Goal: Task Accomplishment & Management: Manage account settings

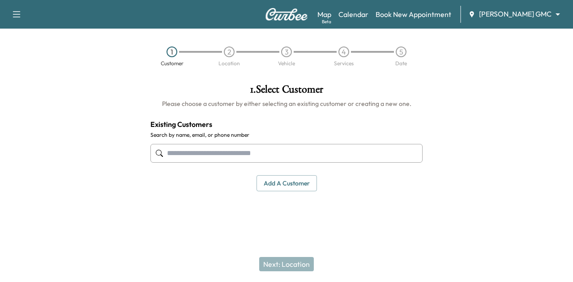
click at [363, 20] on div "Map Beta Calendar Book New Appointment [PERSON_NAME] GMC ******** ​" at bounding box center [441, 14] width 248 height 17
click at [365, 17] on link "Calendar" at bounding box center [353, 14] width 30 height 11
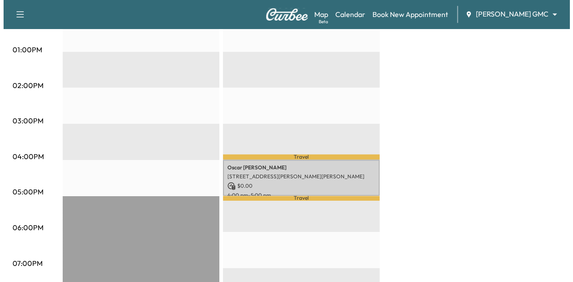
scroll to position [433, 0]
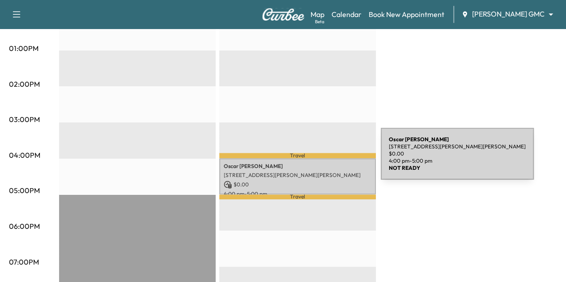
click at [314, 163] on p "[PERSON_NAME]" at bounding box center [298, 166] width 148 height 7
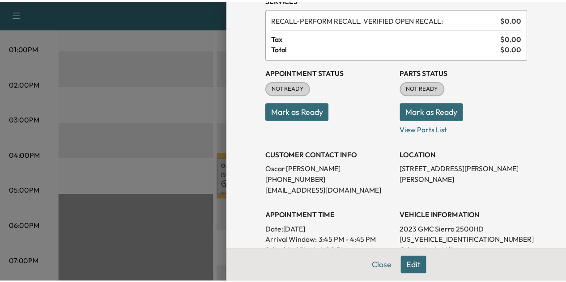
scroll to position [44, 0]
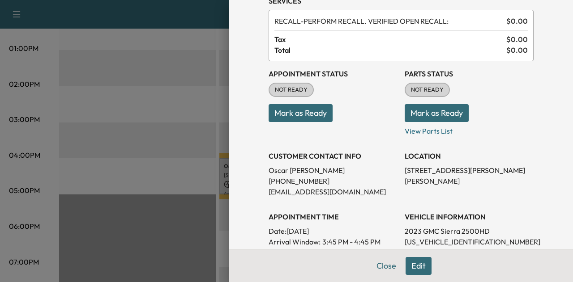
click at [303, 120] on button "Mark as Ready" at bounding box center [301, 113] width 64 height 18
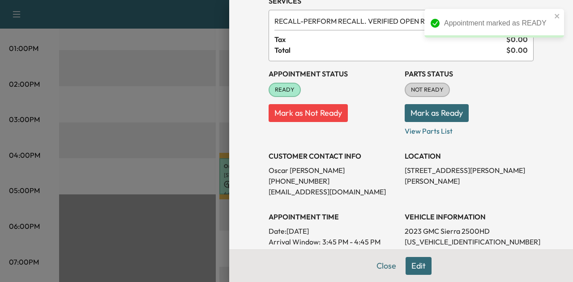
click at [413, 113] on button "Mark as Ready" at bounding box center [437, 113] width 64 height 18
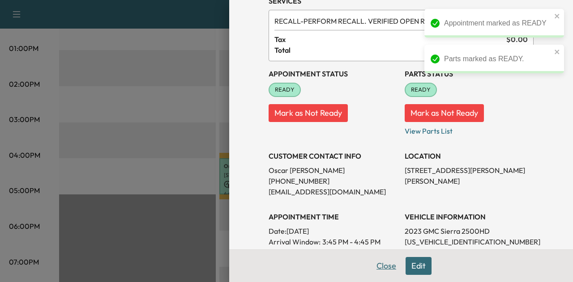
click at [384, 265] on button "Close" at bounding box center [386, 266] width 31 height 18
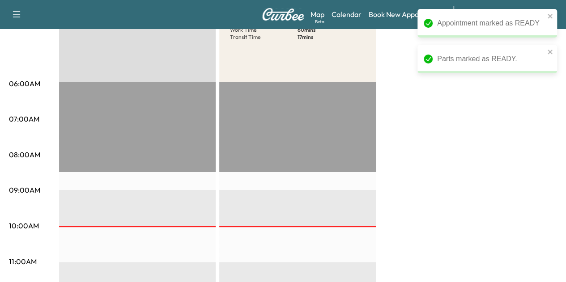
scroll to position [0, 0]
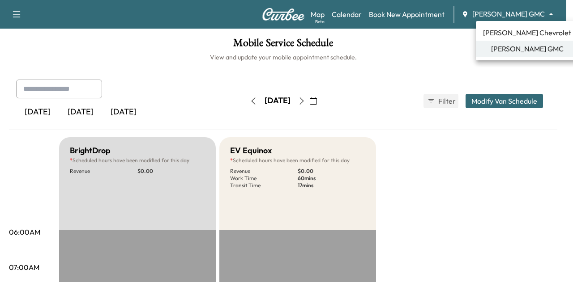
click at [510, 13] on body "Support Log Out Map Beta Calendar Book New Appointment [PERSON_NAME] GMC ******…" at bounding box center [286, 141] width 573 height 282
click at [513, 35] on span "[PERSON_NAME] Chevrolet" at bounding box center [527, 32] width 88 height 11
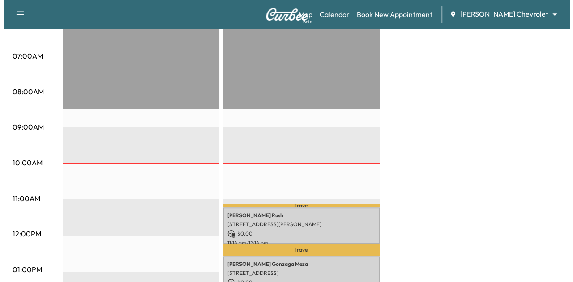
scroll to position [260, 0]
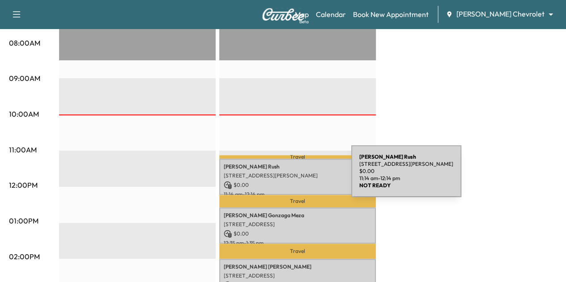
click at [284, 177] on p "[STREET_ADDRESS][PERSON_NAME]" at bounding box center [298, 175] width 148 height 7
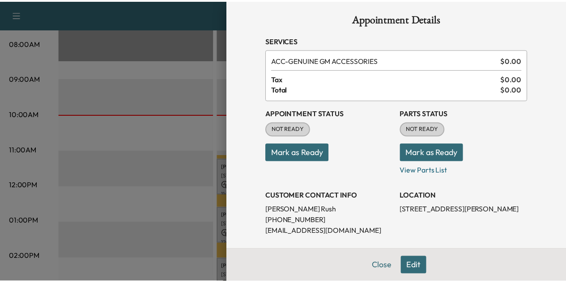
scroll to position [4, 0]
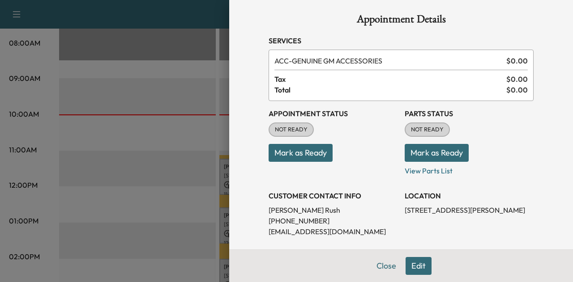
click at [299, 148] on button "Mark as Ready" at bounding box center [301, 153] width 64 height 18
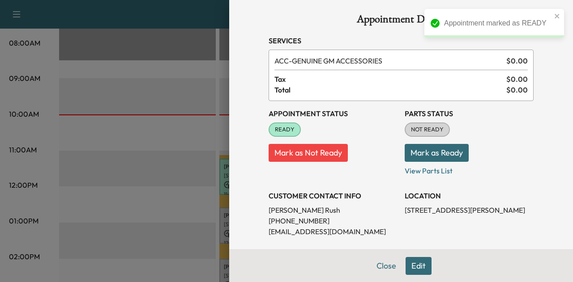
click at [419, 151] on button "Mark as Ready" at bounding box center [437, 153] width 64 height 18
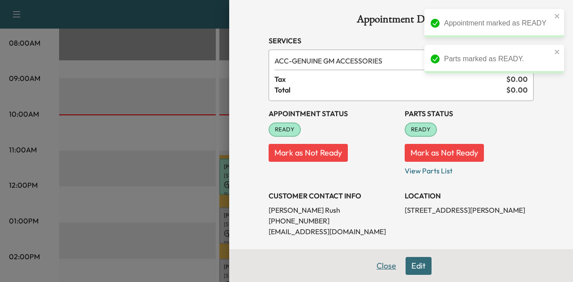
click at [384, 268] on button "Close" at bounding box center [386, 266] width 31 height 18
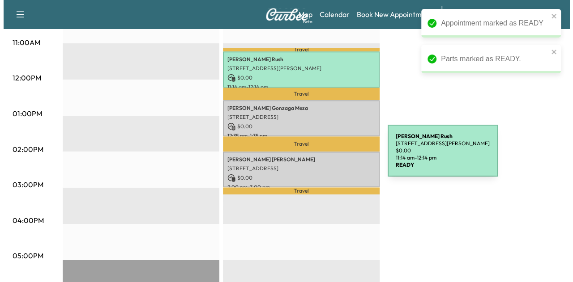
scroll to position [368, 0]
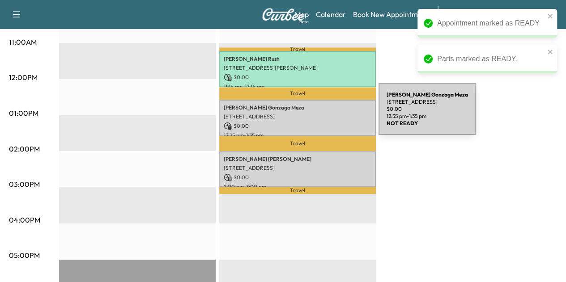
click at [312, 115] on p "[STREET_ADDRESS]" at bounding box center [298, 116] width 148 height 7
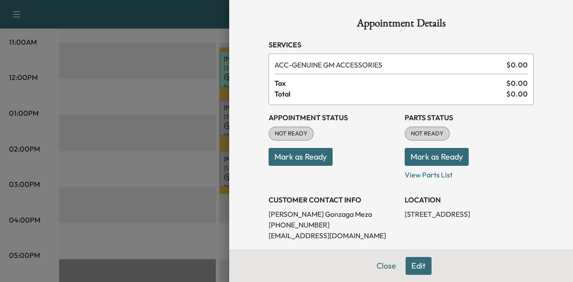
scroll to position [220, 0]
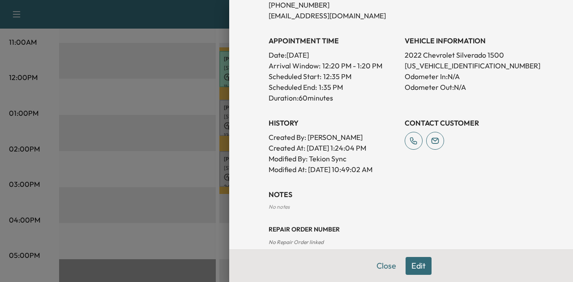
click at [431, 66] on p "[US_VEHICLE_IDENTIFICATION_NUMBER]" at bounding box center [469, 65] width 129 height 11
copy p "[US_VEHICLE_IDENTIFICATION_NUMBER]"
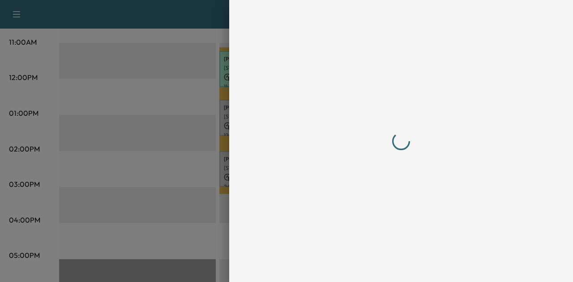
scroll to position [0, 0]
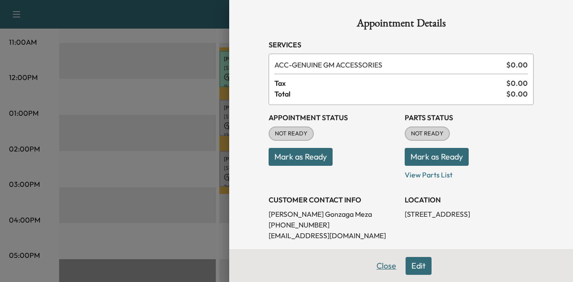
click at [374, 269] on button "Close" at bounding box center [386, 266] width 31 height 18
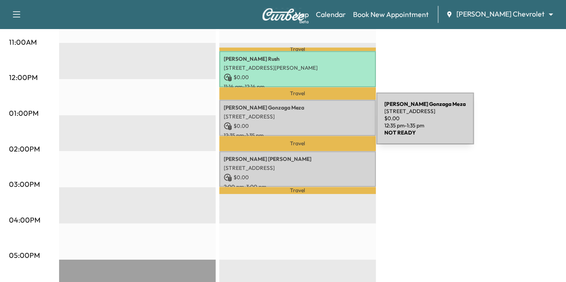
click at [309, 124] on p "$ 0.00" at bounding box center [298, 126] width 148 height 8
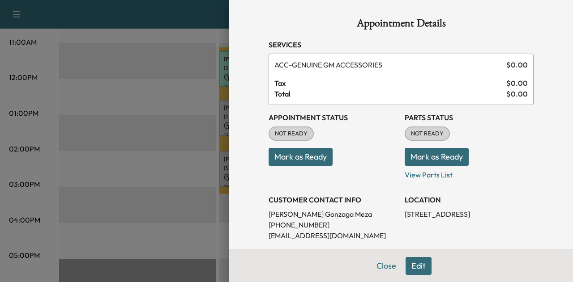
click at [305, 157] on button "Mark as Ready" at bounding box center [301, 157] width 64 height 18
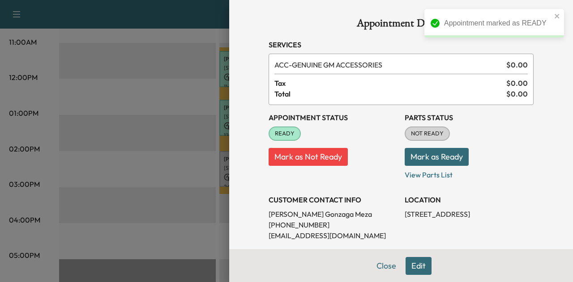
click at [431, 158] on button "Mark as Ready" at bounding box center [437, 157] width 64 height 18
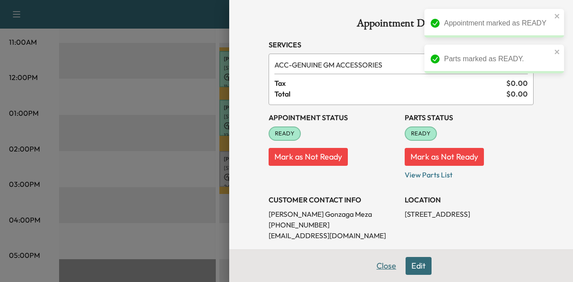
click at [373, 262] on button "Close" at bounding box center [386, 266] width 31 height 18
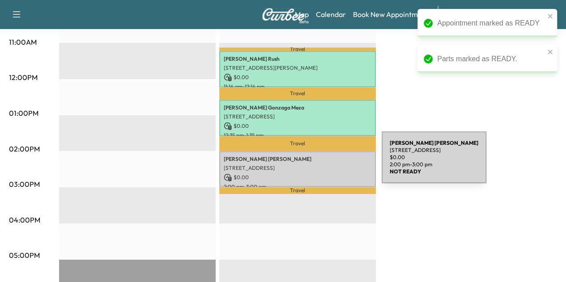
click at [315, 165] on p "[STREET_ADDRESS]" at bounding box center [298, 168] width 148 height 7
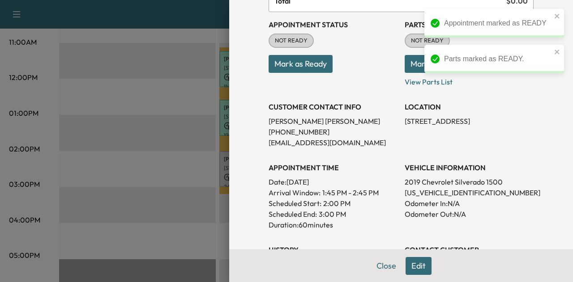
scroll to position [114, 0]
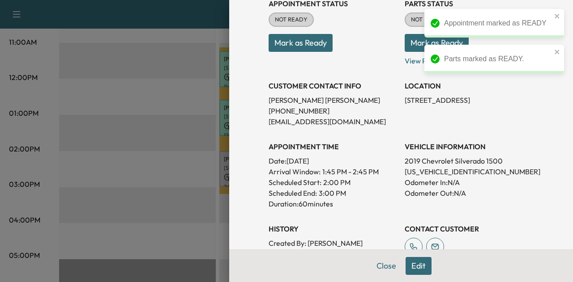
click at [423, 173] on p "[US_VEHICLE_IDENTIFICATION_NUMBER]" at bounding box center [469, 171] width 129 height 11
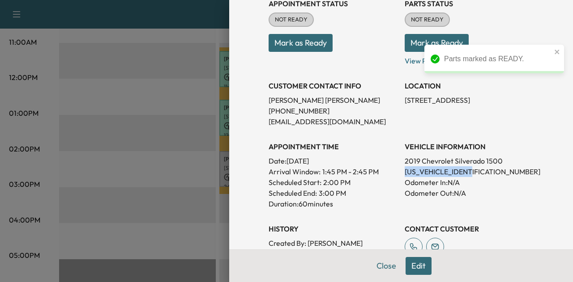
copy p "[US_VEHICLE_IDENTIFICATION_NUMBER]"
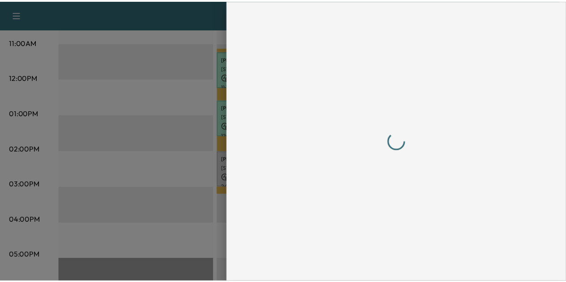
scroll to position [0, 0]
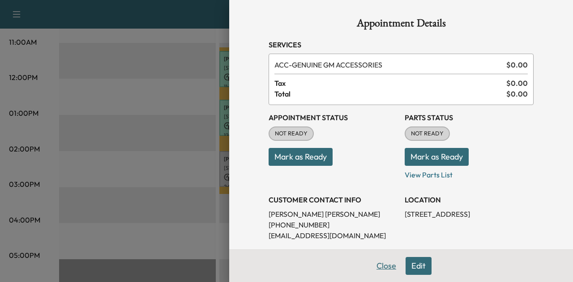
click at [378, 264] on button "Close" at bounding box center [386, 266] width 31 height 18
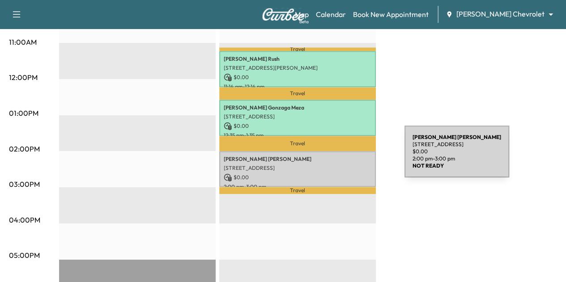
click at [337, 157] on p "[PERSON_NAME]" at bounding box center [298, 159] width 148 height 7
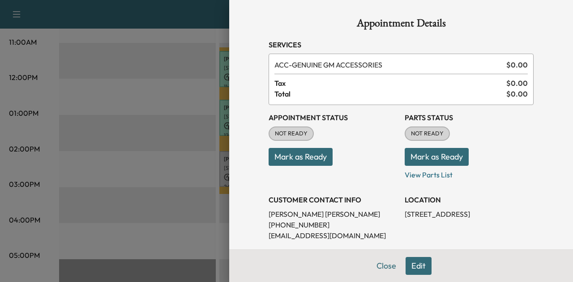
click at [308, 154] on button "Mark as Ready" at bounding box center [301, 157] width 64 height 18
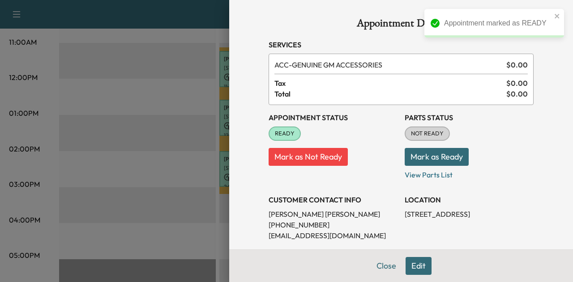
click at [415, 154] on button "Mark as Ready" at bounding box center [437, 157] width 64 height 18
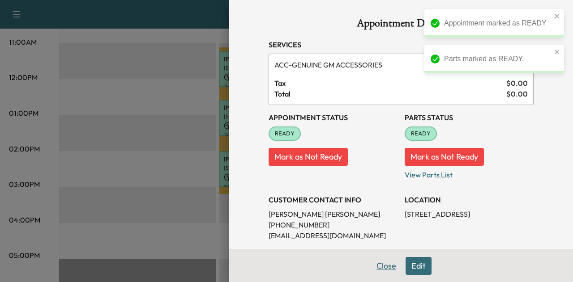
click at [380, 265] on button "Close" at bounding box center [386, 266] width 31 height 18
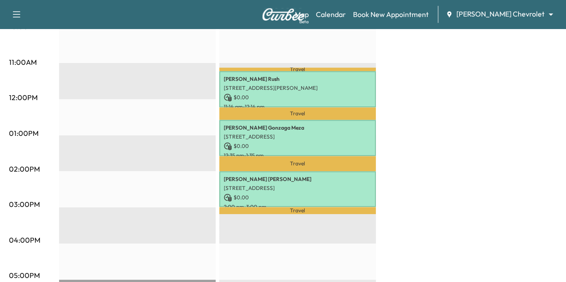
scroll to position [414, 0]
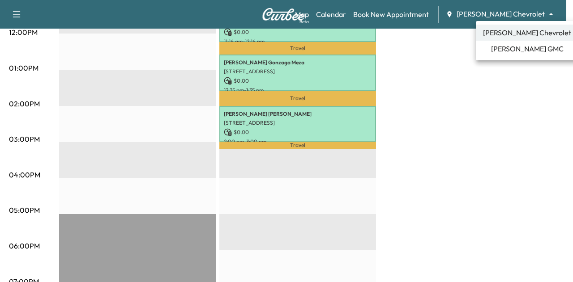
click at [516, 51] on span "[PERSON_NAME] GMC" at bounding box center [527, 48] width 73 height 11
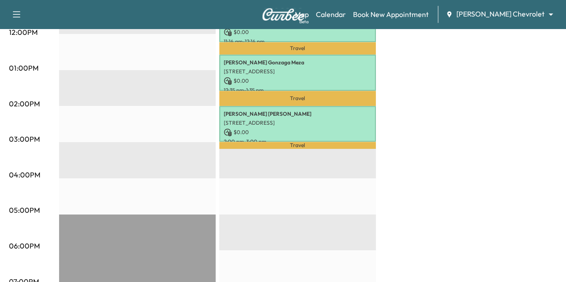
scroll to position [0, 0]
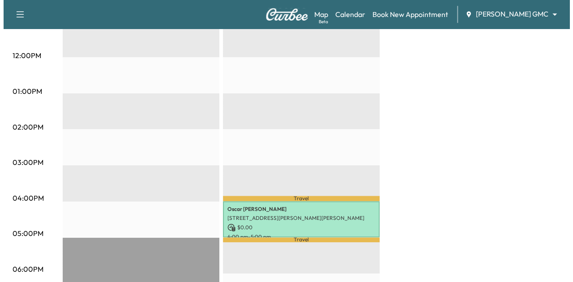
scroll to position [396, 0]
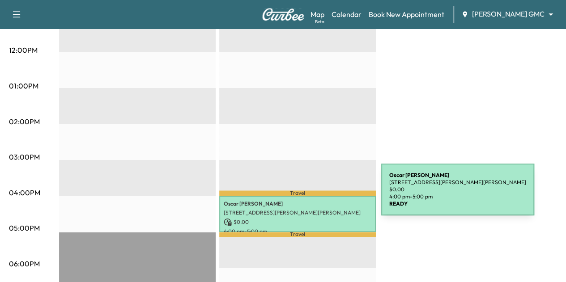
click at [314, 201] on p "[PERSON_NAME]" at bounding box center [298, 204] width 148 height 7
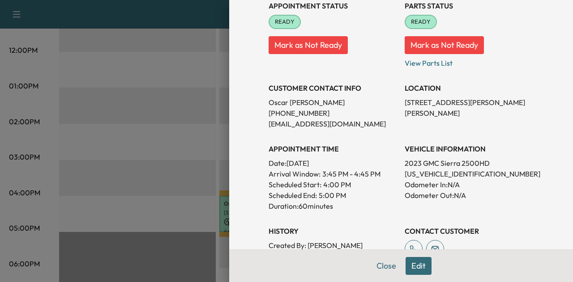
scroll to position [112, 0]
click at [449, 173] on p "[US_VEHICLE_IDENTIFICATION_NUMBER]" at bounding box center [469, 173] width 129 height 11
copy p "[US_VEHICLE_IDENTIFICATION_NUMBER]"
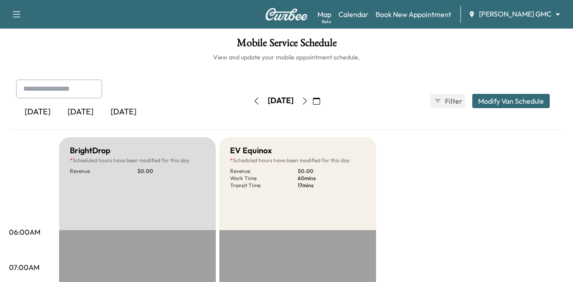
click at [515, 11] on body "Support Log Out Map Beta Calendar Book New Appointment [PERSON_NAME] GMC ******…" at bounding box center [286, 141] width 573 height 282
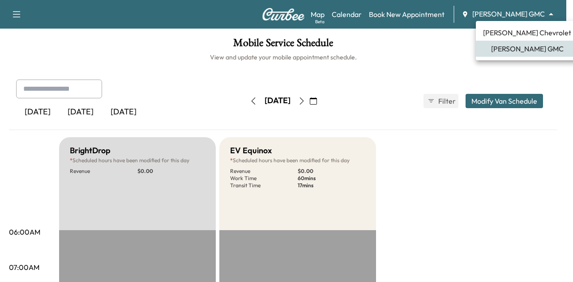
click at [515, 32] on span "[PERSON_NAME] Chevrolet" at bounding box center [527, 32] width 88 height 11
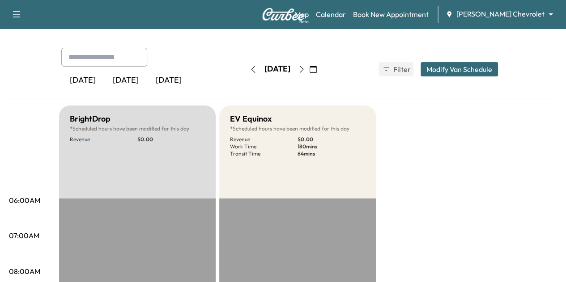
scroll to position [33, 0]
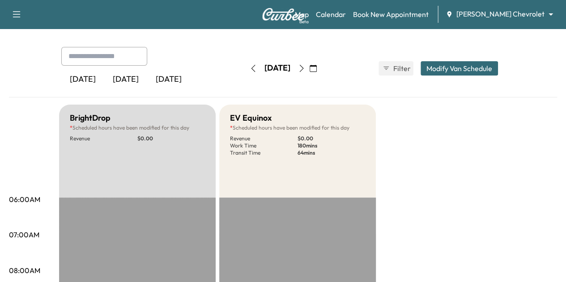
click at [309, 68] on button "button" at bounding box center [301, 68] width 15 height 14
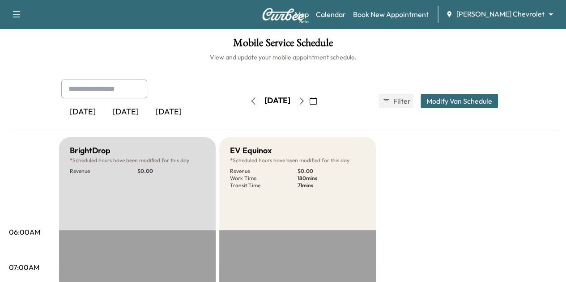
click at [305, 101] on icon "button" at bounding box center [301, 101] width 7 height 7
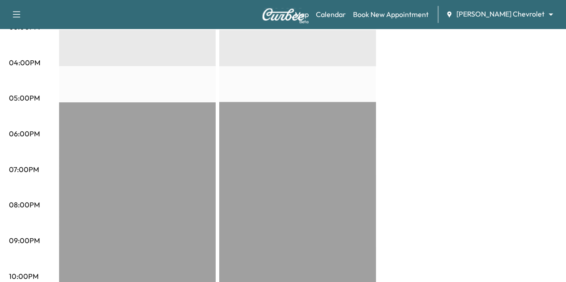
scroll to position [534, 0]
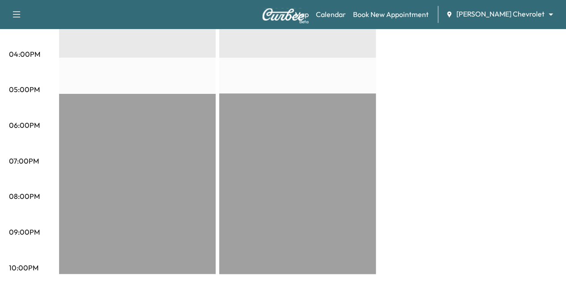
click at [500, 8] on div "Map Beta Calendar Book New Appointment Mauer Chevrolet ******** ​" at bounding box center [427, 14] width 264 height 17
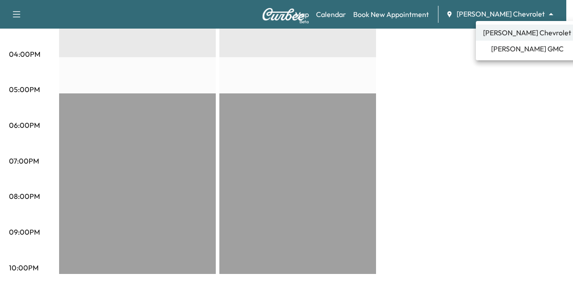
click at [499, 48] on span "[PERSON_NAME] GMC" at bounding box center [527, 48] width 73 height 11
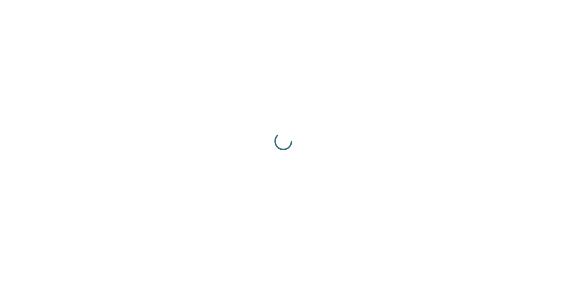
scroll to position [0, 0]
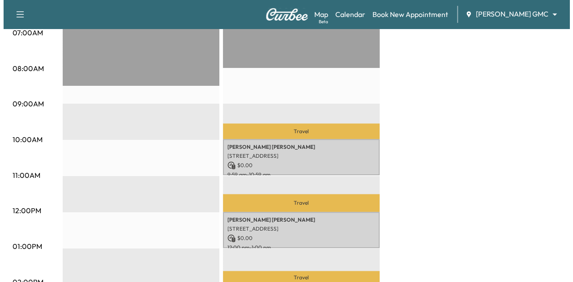
scroll to position [235, 0]
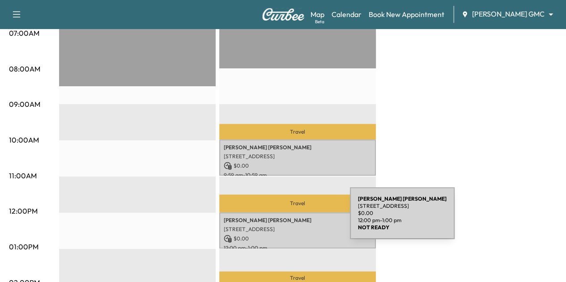
click at [283, 219] on p "Dylan Thomas" at bounding box center [298, 220] width 148 height 7
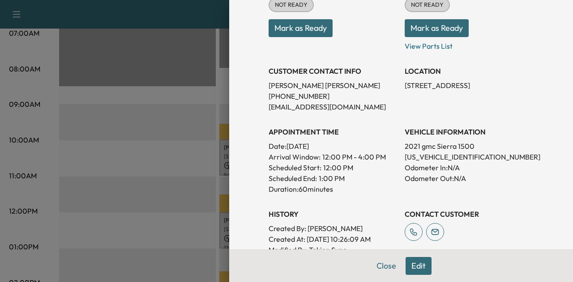
scroll to position [128, 0]
